Goal: Information Seeking & Learning: Understand process/instructions

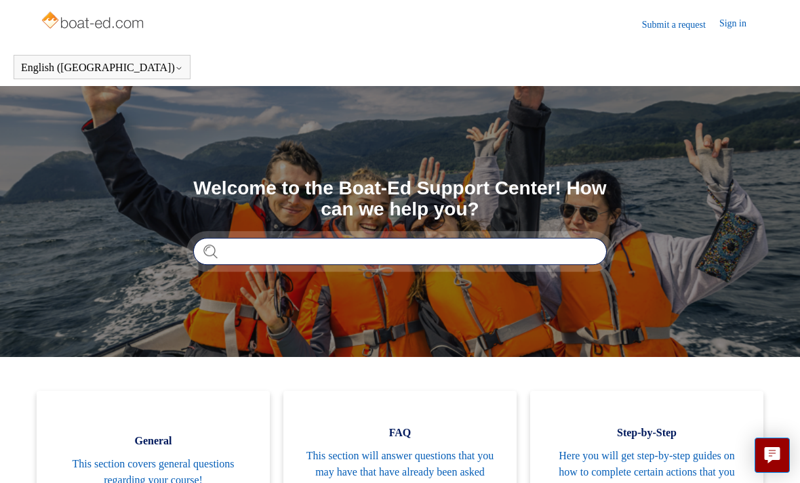
click at [275, 261] on input "Search" at bounding box center [400, 251] width 414 height 27
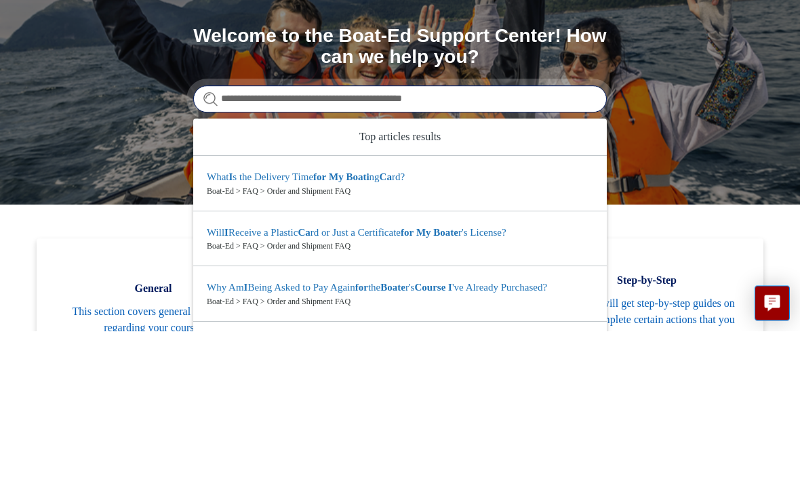
type input "**********"
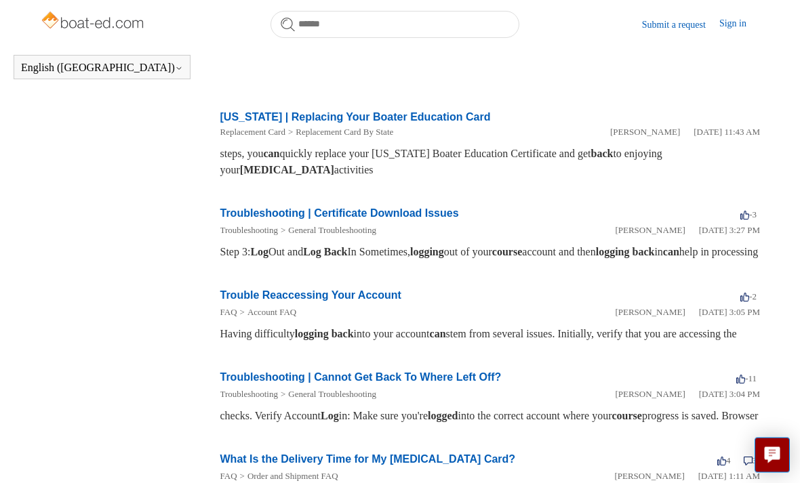
scroll to position [318, 0]
click at [311, 301] on link "Trouble Reaccessing Your Account" at bounding box center [310, 296] width 181 height 12
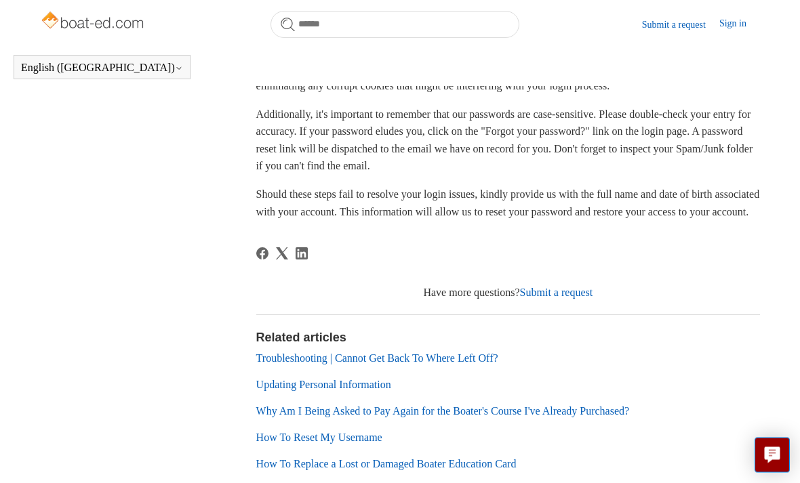
scroll to position [326, 0]
click at [483, 364] on link "Troubleshooting | Cannot Get Back To Where Left Off?" at bounding box center [377, 359] width 242 height 12
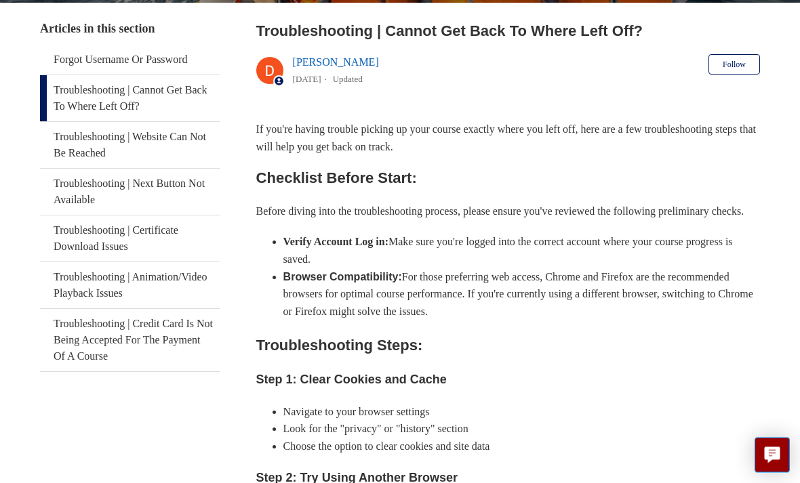
scroll to position [258, 0]
